Goal: Communication & Community: Ask a question

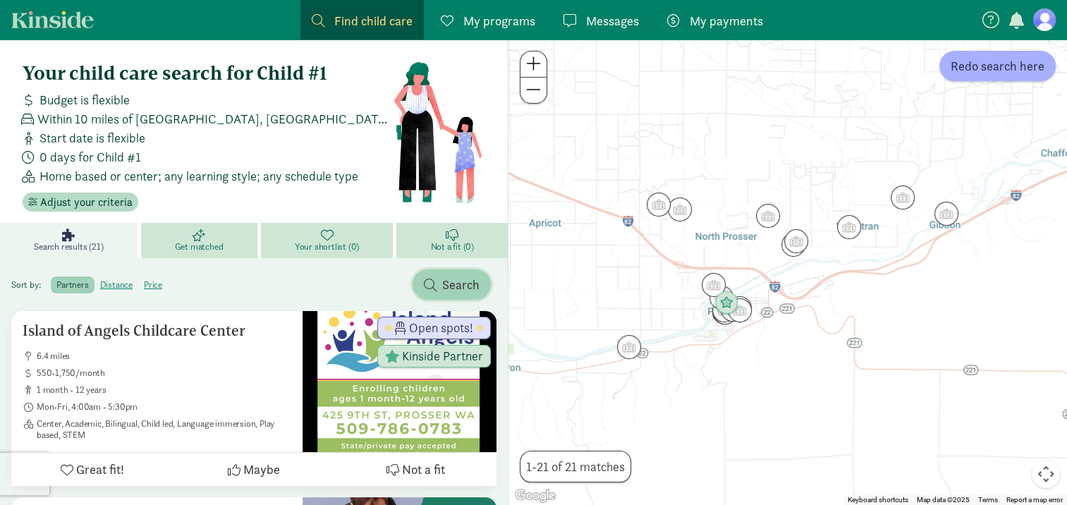
click at [440, 281] on span "Search" at bounding box center [452, 284] width 56 height 19
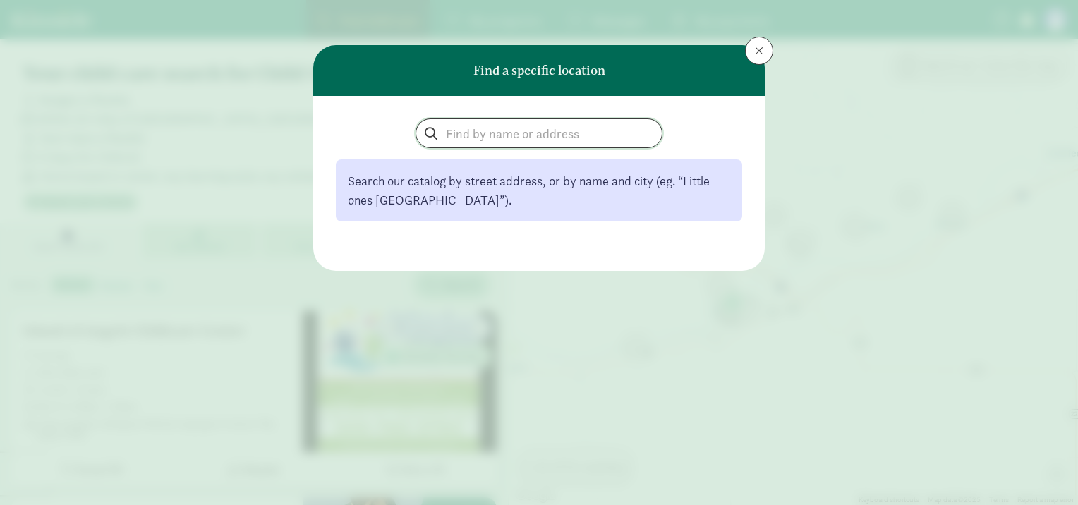
click at [518, 138] on input "search" at bounding box center [539, 133] width 246 height 28
type input "a kids life early learning"
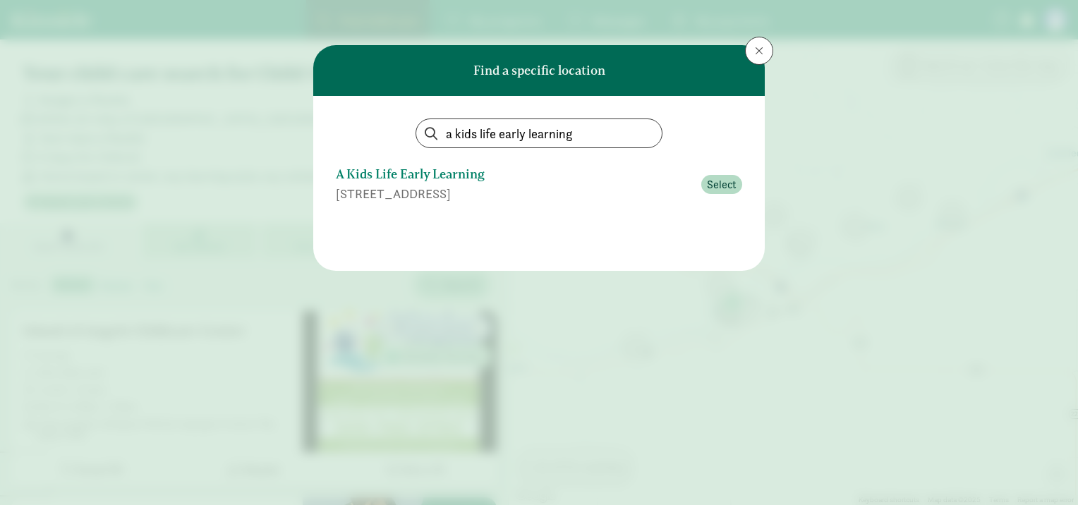
click at [548, 186] on div "4611 44th Place, Pasco, WA" at bounding box center [514, 193] width 357 height 19
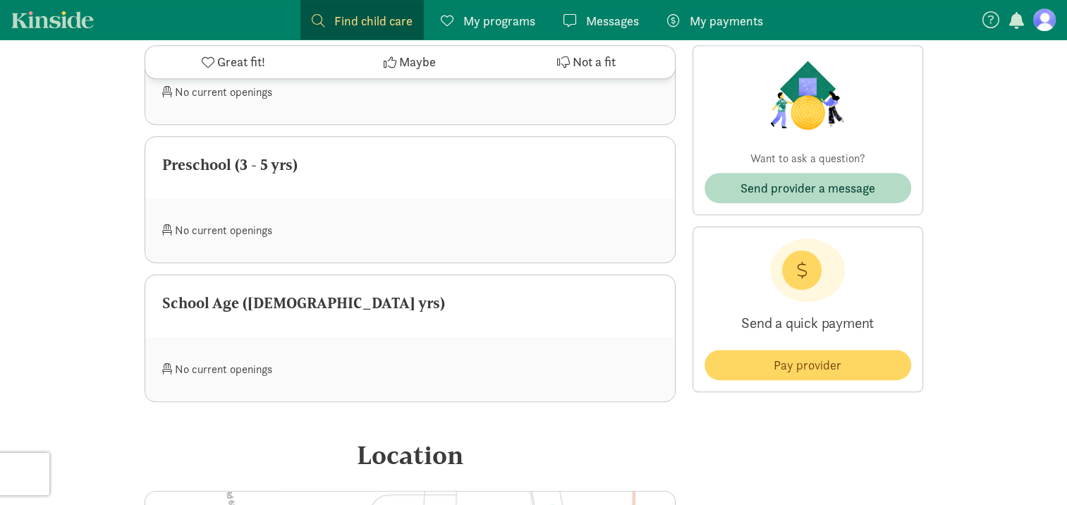
scroll to position [919, 0]
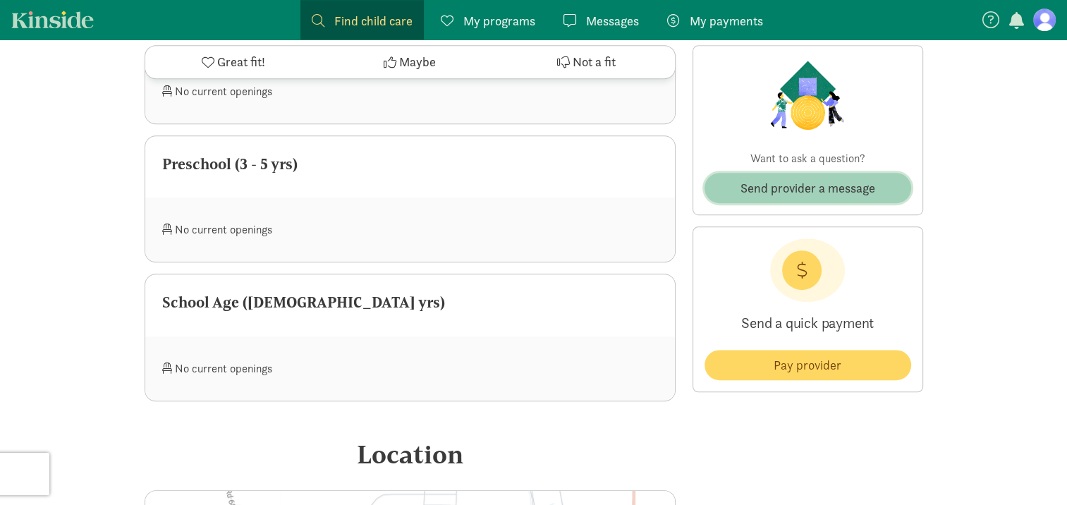
click at [878, 183] on span "Send provider a message" at bounding box center [808, 188] width 184 height 19
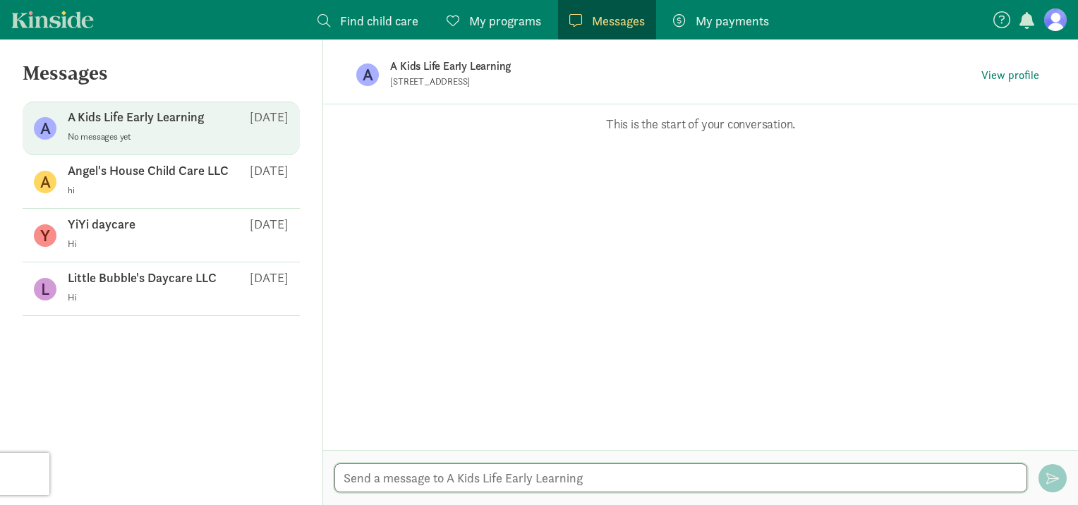
click at [404, 469] on textarea at bounding box center [680, 478] width 693 height 29
type textarea "Hi"
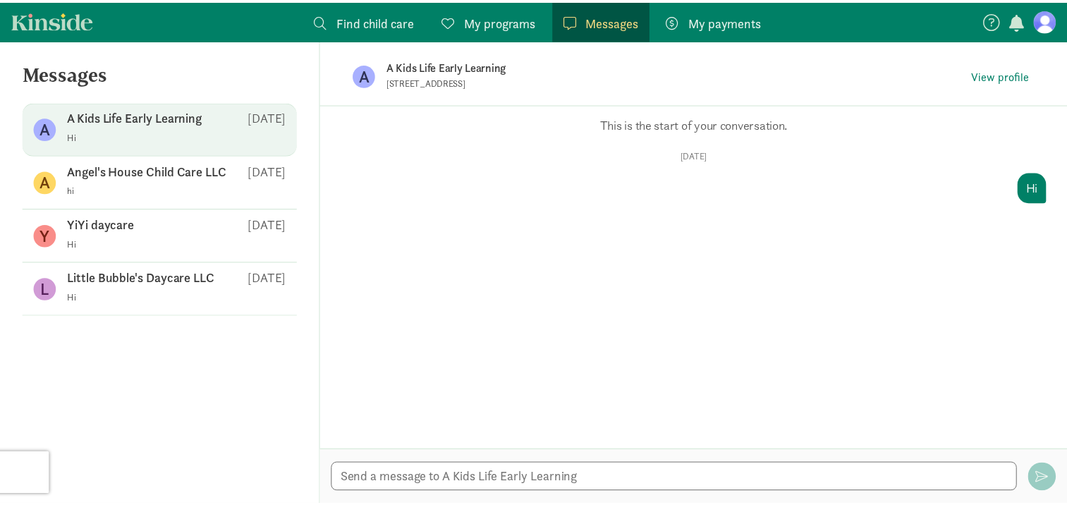
scroll to position [919, 0]
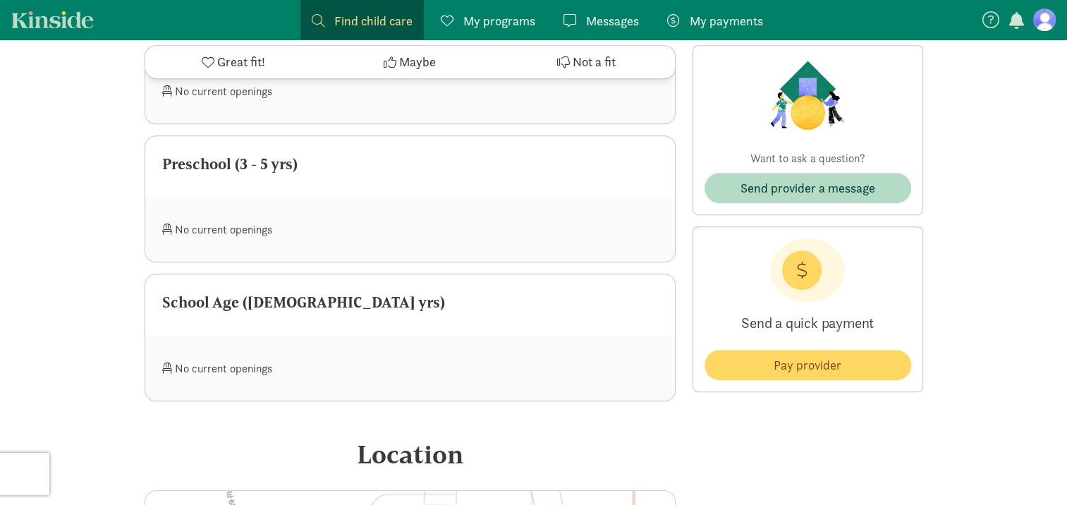
drag, startPoint x: 728, startPoint y: 232, endPoint x: 954, endPoint y: 110, distance: 256.7
click at [954, 110] on div "‹ › × A Kids Life Early Learning ‹ › × A Kids Life Early Learning is a licensed…" at bounding box center [533, 30] width 1067 height 1819
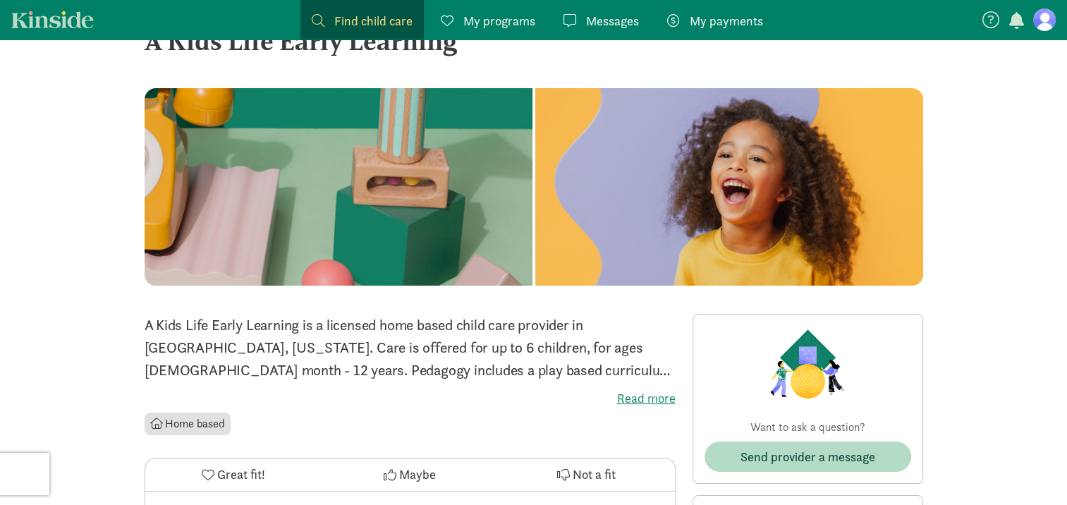
scroll to position [0, 0]
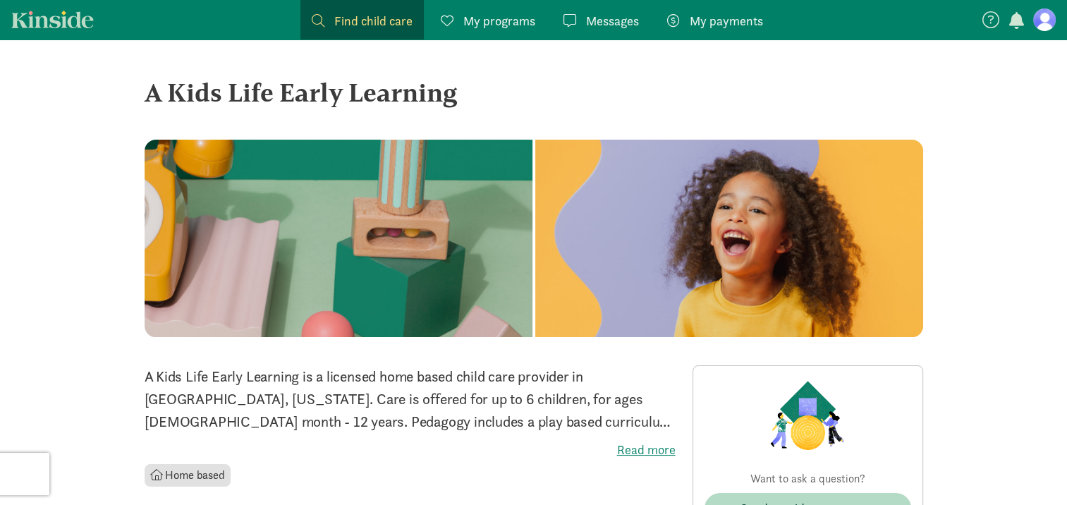
click at [244, 346] on div "‹ › ×" at bounding box center [534, 253] width 779 height 226
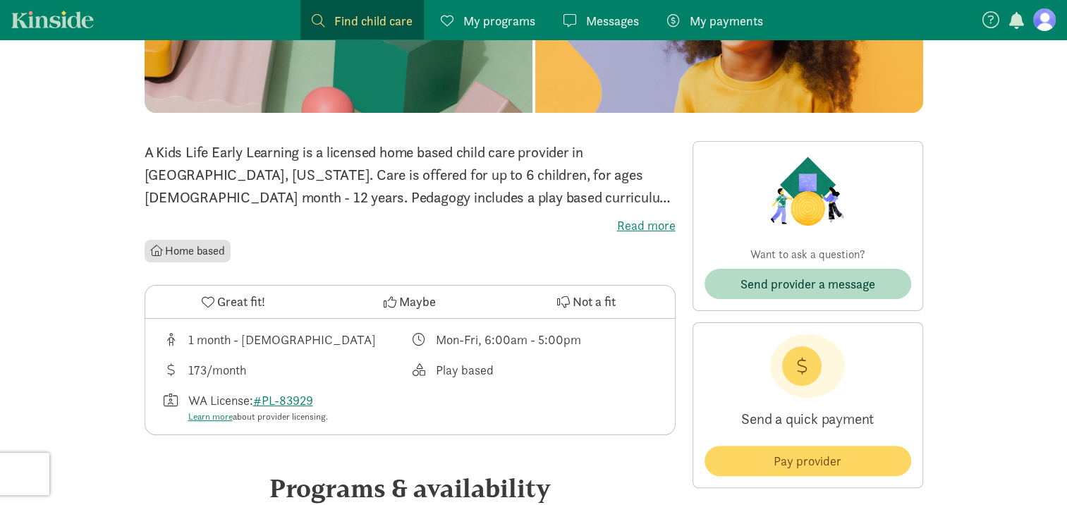
scroll to position [231, 0]
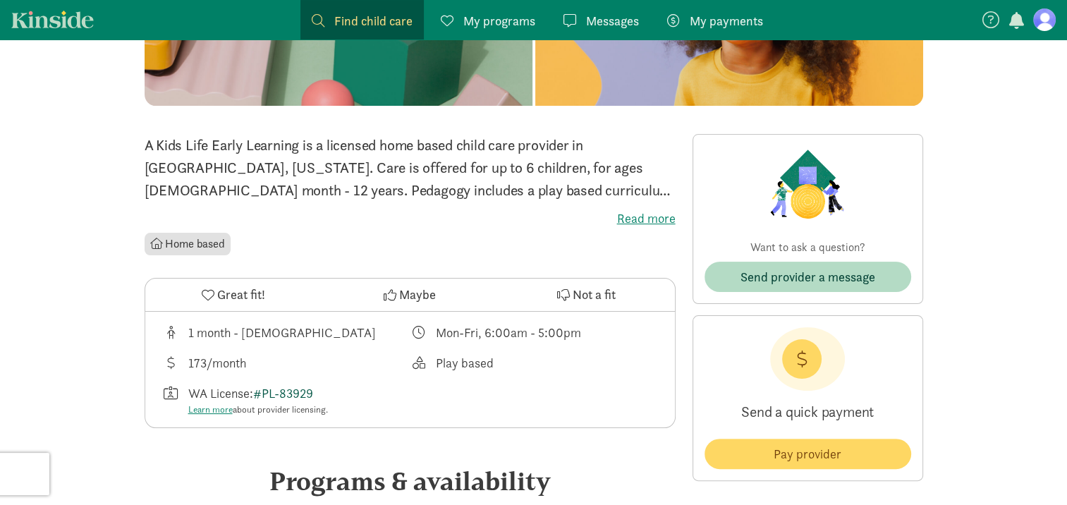
click at [302, 392] on link "#PL-83929" at bounding box center [283, 393] width 60 height 16
drag, startPoint x: 296, startPoint y: 395, endPoint x: 279, endPoint y: 399, distance: 18.1
click at [279, 399] on link "#PL-83929" at bounding box center [283, 393] width 60 height 16
click at [279, 394] on link "#PL-83929" at bounding box center [283, 393] width 60 height 16
